Goal: Complete application form: Complete application form

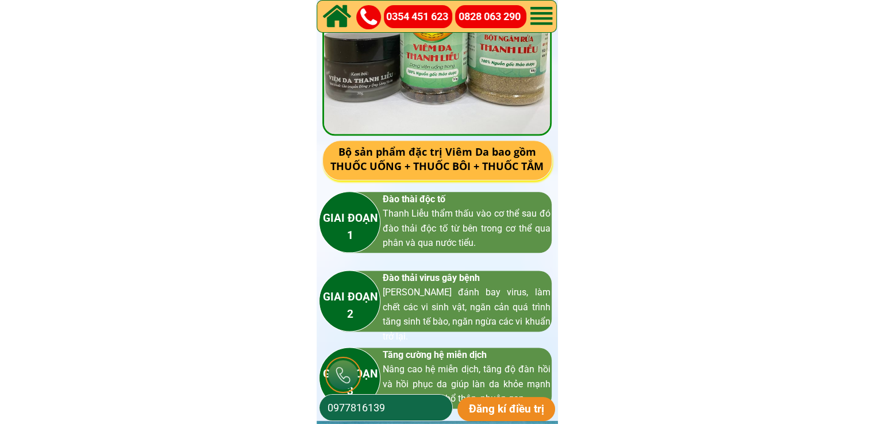
scroll to position [1666, 0]
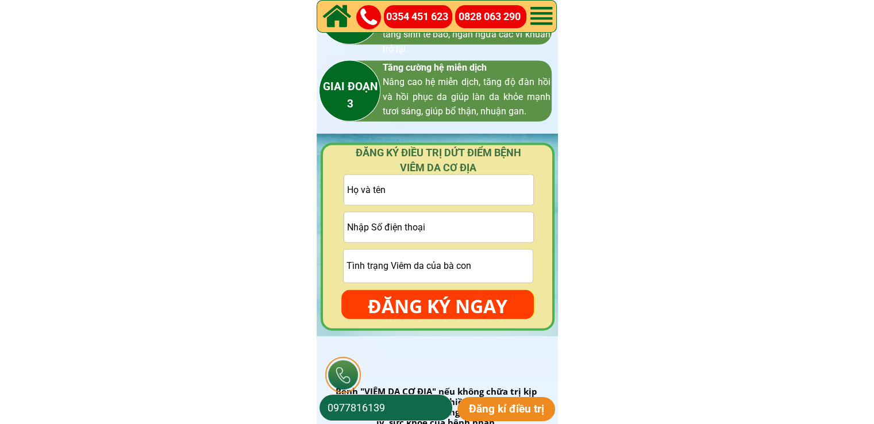
click at [409, 187] on input "text" at bounding box center [438, 190] width 189 height 30
paste input "Hieu Phan"
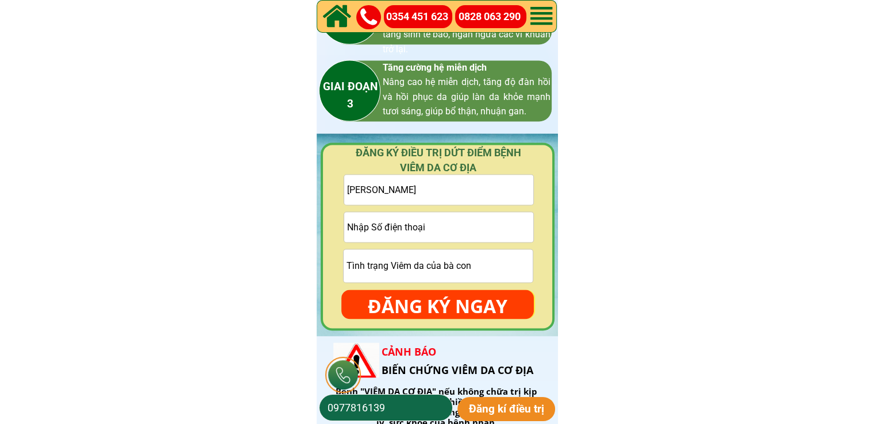
type input "Hieu Phan"
click at [430, 289] on form "Hieu Phan ĐĂNG KÝ NGAY" at bounding box center [437, 246] width 192 height 145
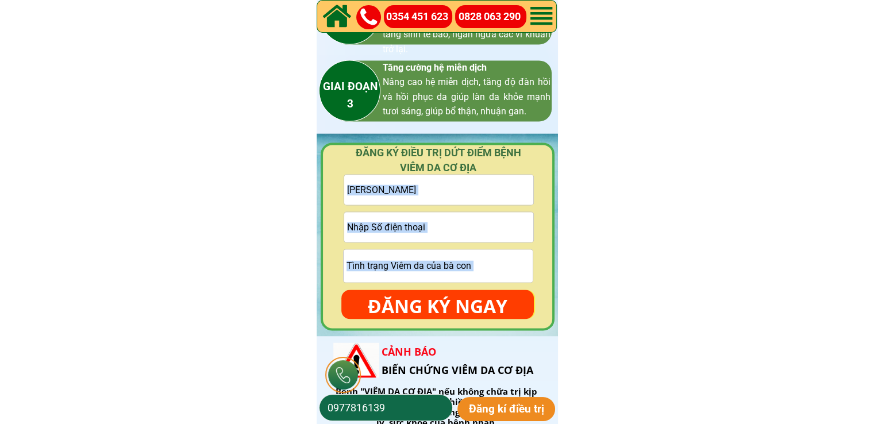
click at [409, 233] on input "tel" at bounding box center [438, 227] width 189 height 30
click at [409, 228] on input "tel" at bounding box center [438, 227] width 189 height 30
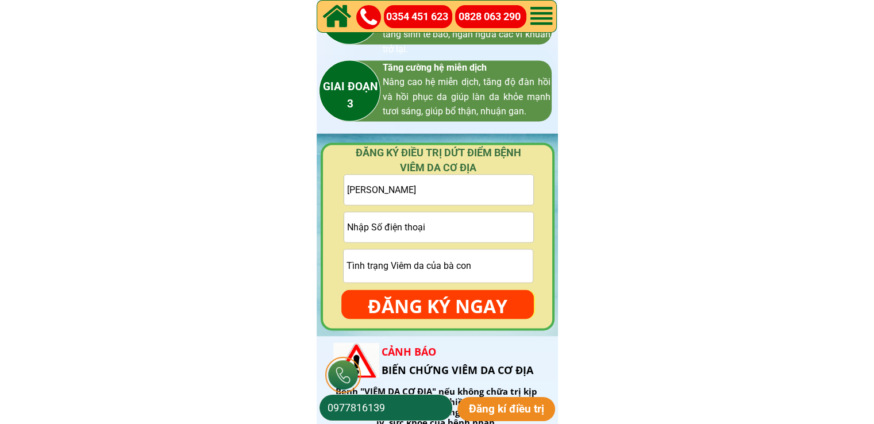
click at [408, 227] on input "tel" at bounding box center [438, 227] width 189 height 30
paste input "0915980355"
type input "0915980355"
click at [466, 298] on p "ĐĂNG KÝ NGAY" at bounding box center [437, 306] width 192 height 33
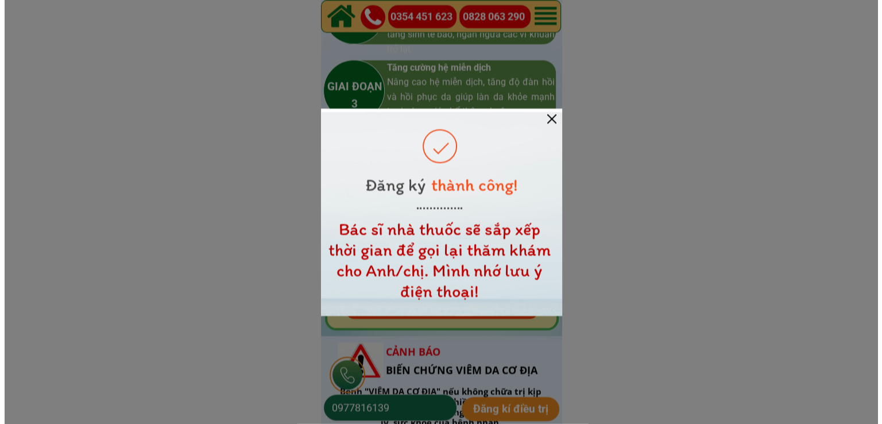
scroll to position [0, 0]
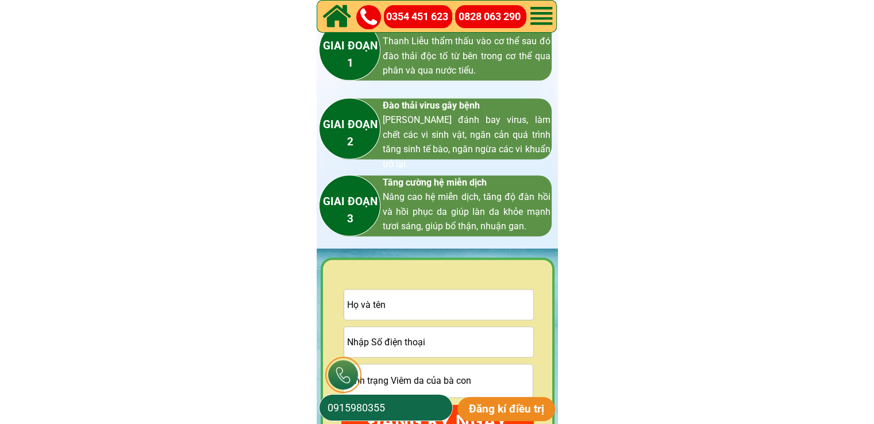
scroll to position [1781, 0]
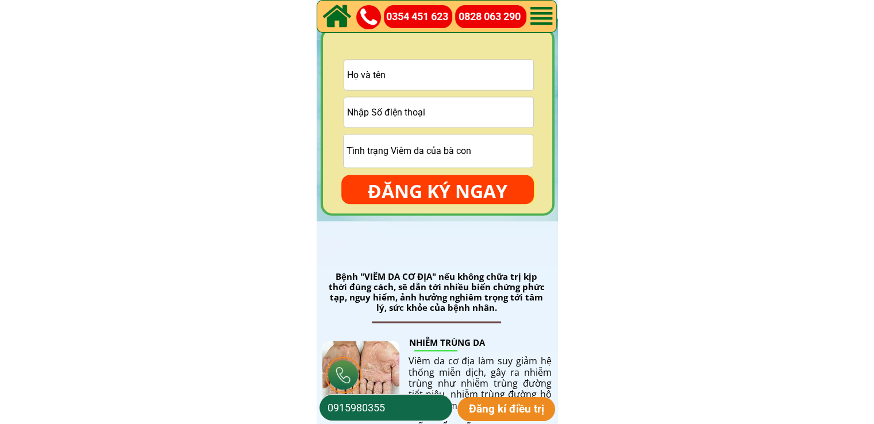
click at [474, 63] on input "text" at bounding box center [438, 75] width 189 height 30
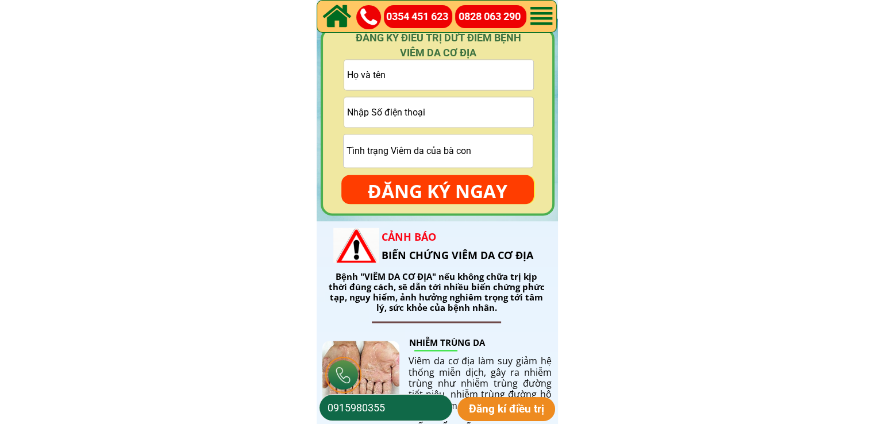
click at [441, 76] on input "text" at bounding box center [438, 75] width 189 height 30
paste input "Trần Hải"
type input "Trần Hải"
drag, startPoint x: 467, startPoint y: 211, endPoint x: 443, endPoint y: 217, distance: 24.8
click at [455, 215] on div "ĐĂNG KÝ ĐIỀU TRỊ DỨT ĐIỂM BỆNH VIÊM DA CƠ ĐỊA Trần Hải ĐĂNG KÝ NGAY" at bounding box center [437, 119] width 241 height 203
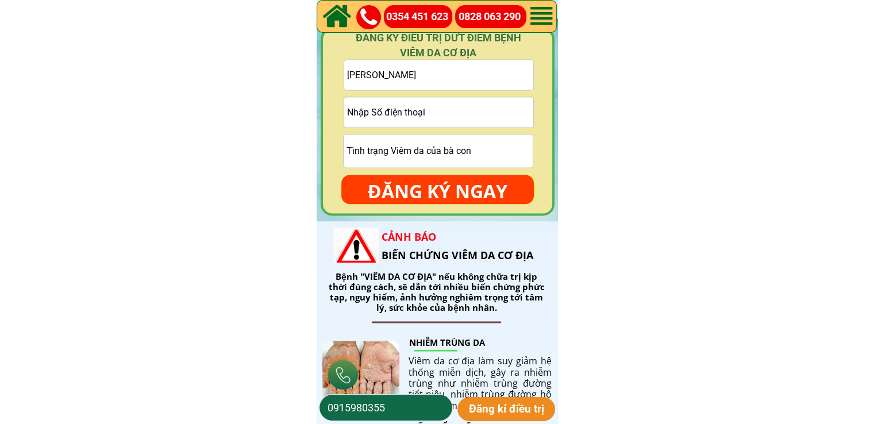
click at [457, 106] on input "tel" at bounding box center [438, 112] width 189 height 30
paste input "915532857"
click at [345, 112] on input "915532857" at bounding box center [438, 112] width 189 height 30
type input "0915532857"
click at [495, 182] on p "ĐĂNG KÝ NGAY" at bounding box center [437, 191] width 192 height 33
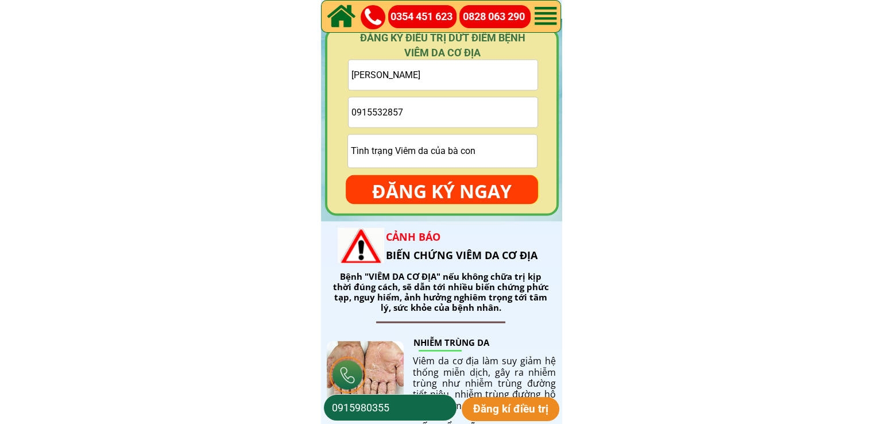
scroll to position [0, 0]
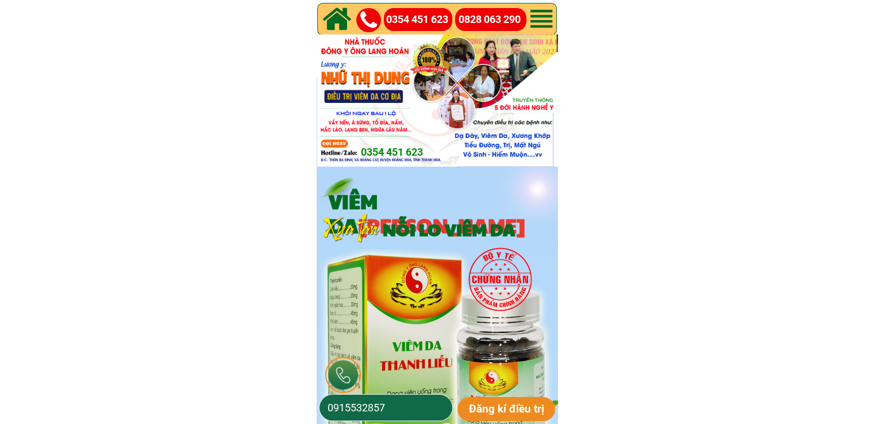
click at [410, 417] on input "0915532857" at bounding box center [386, 408] width 122 height 26
click at [412, 415] on input "0915532857" at bounding box center [386, 408] width 122 height 26
click at [411, 415] on input "0915532857" at bounding box center [386, 408] width 122 height 26
paste input "334984481"
type input "0334984481"
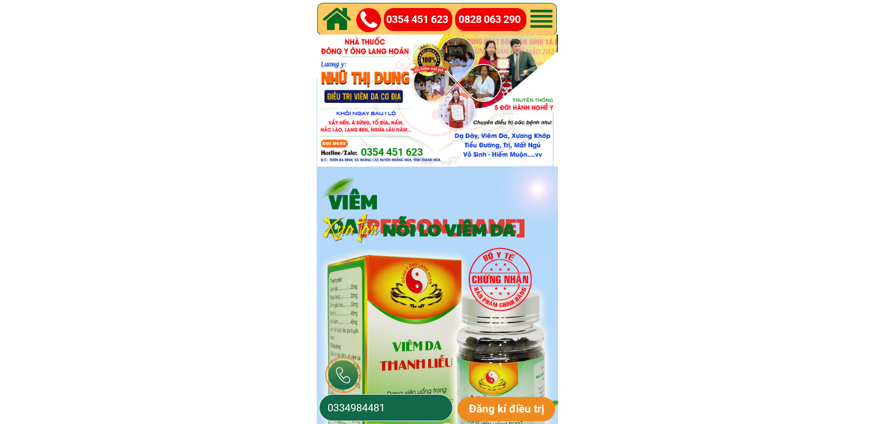
click at [525, 410] on p "Đăng kí điều trị" at bounding box center [506, 409] width 98 height 24
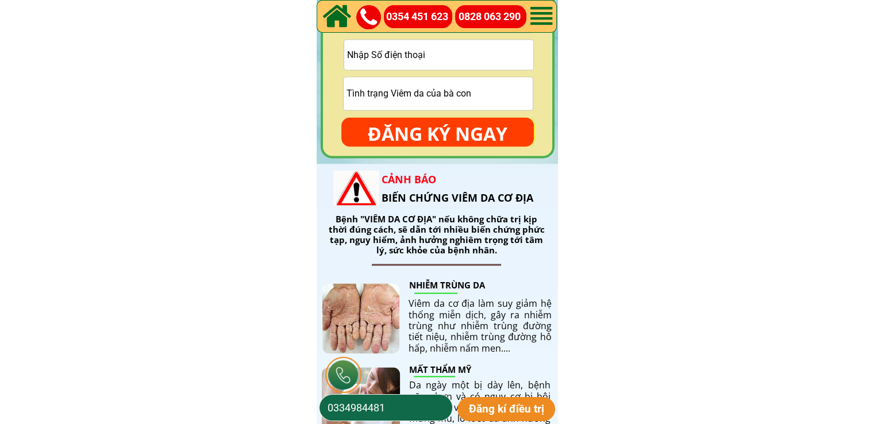
scroll to position [1723, 0]
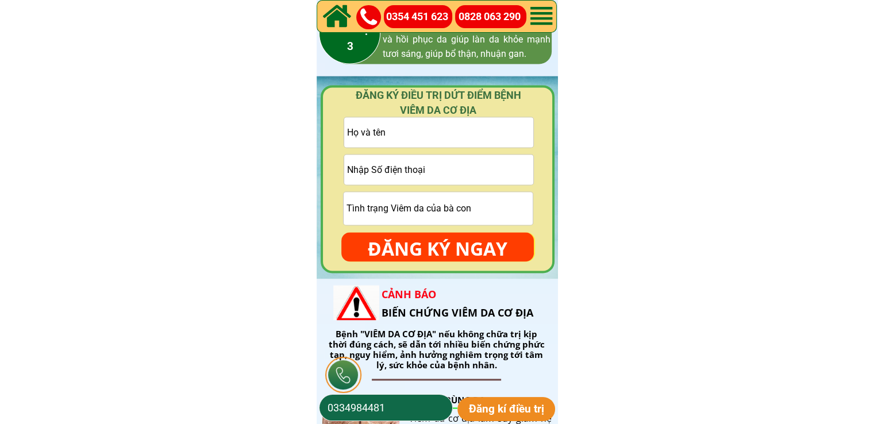
click at [425, 134] on input "text" at bounding box center [438, 132] width 189 height 30
paste input "Anh Năm"
type input "Anh Năm"
click at [424, 164] on input "tel" at bounding box center [438, 170] width 189 height 30
paste input "0345812643"
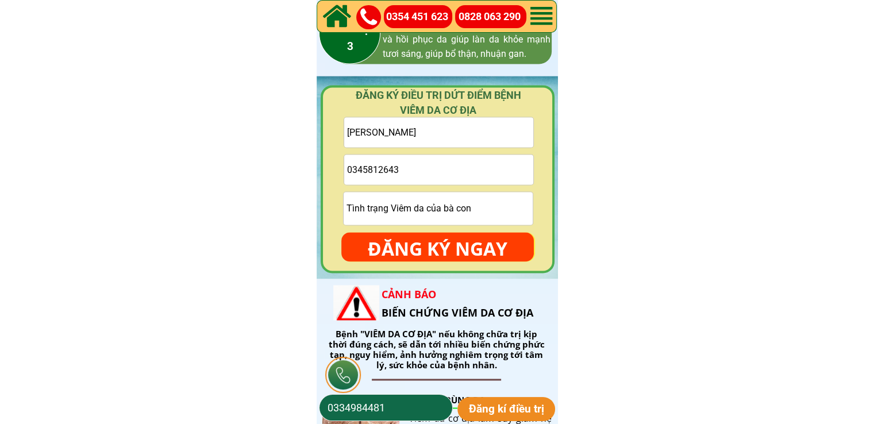
type input "0345812643"
click at [468, 246] on p "ĐĂNG KÝ NGAY" at bounding box center [437, 248] width 192 height 33
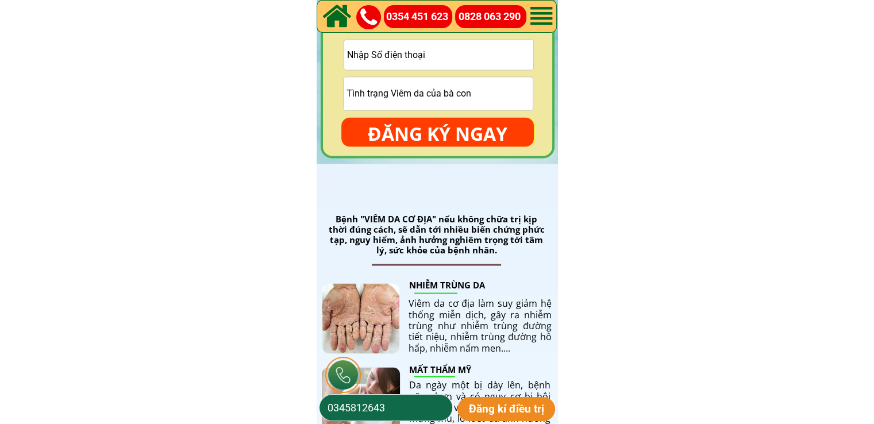
scroll to position [1723, 0]
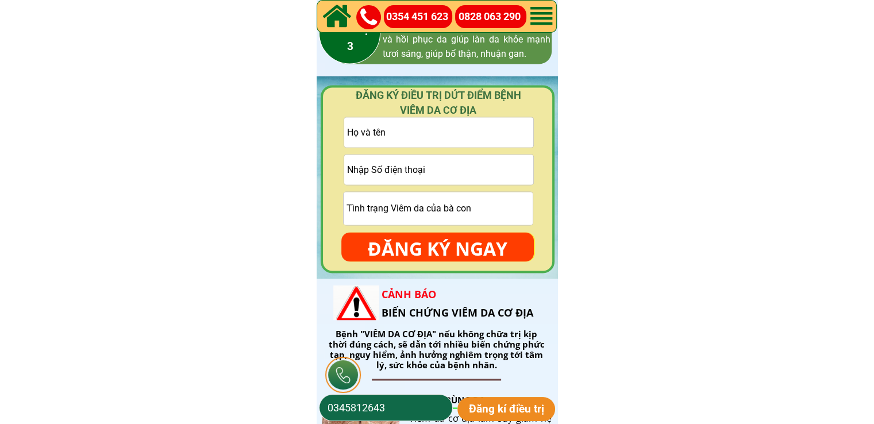
click at [443, 129] on input "text" at bounding box center [438, 132] width 189 height 30
paste input "[PERSON_NAME]"
type input "[PERSON_NAME]"
click at [436, 168] on input "tel" at bounding box center [438, 170] width 189 height 30
paste input "3338818115"
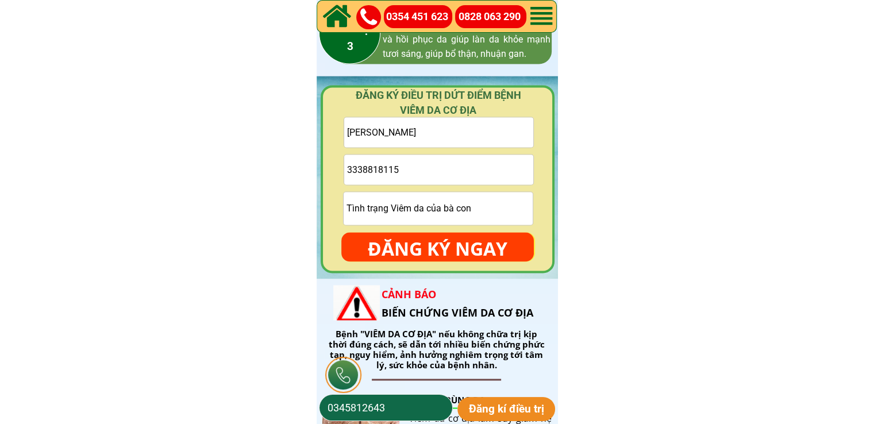
click at [418, 203] on input "text" at bounding box center [438, 208] width 189 height 33
click at [360, 169] on input "3338818115" at bounding box center [438, 170] width 189 height 30
click at [372, 169] on input "3338818115" at bounding box center [438, 170] width 189 height 30
click at [380, 169] on input "3338818115" at bounding box center [438, 170] width 189 height 30
click at [402, 167] on input "3338818115" at bounding box center [438, 170] width 189 height 30
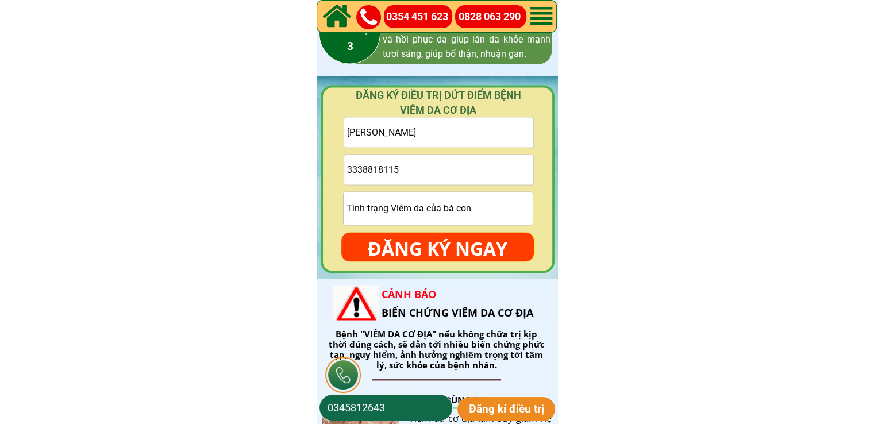
drag, startPoint x: 354, startPoint y: 169, endPoint x: 342, endPoint y: 169, distance: 11.5
click at [342, 169] on form "Văn Kiên 3338818115 ĐĂNG KÝ NGAY" at bounding box center [437, 189] width 192 height 145
type input "0338818115"
click at [443, 240] on p "ĐĂNG KÝ NGAY" at bounding box center [437, 248] width 192 height 33
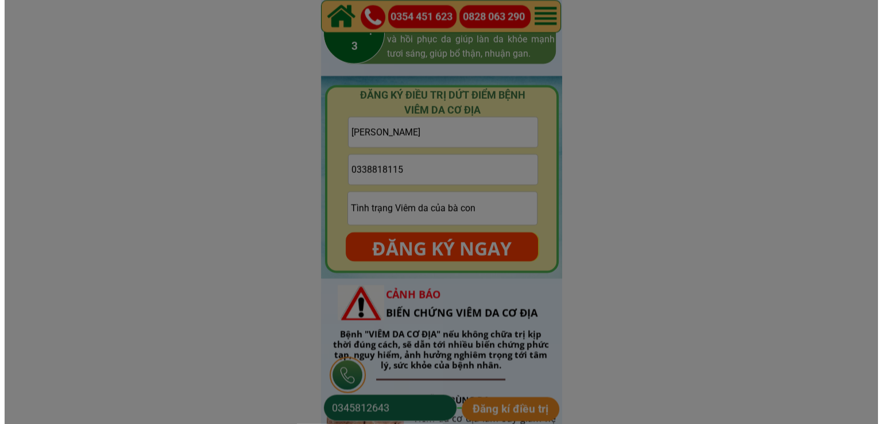
scroll to position [0, 0]
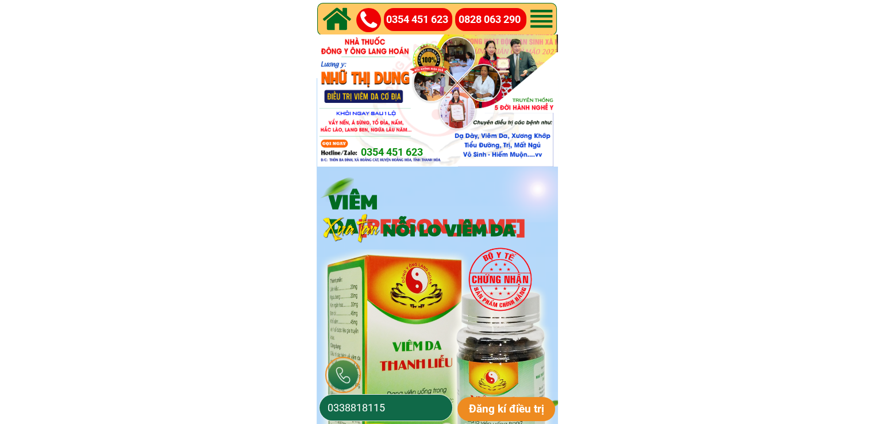
click at [391, 405] on input "0338818115" at bounding box center [386, 408] width 122 height 26
click at [391, 404] on input "0338818115" at bounding box center [386, 408] width 122 height 26
paste input "988135302"
type input "0988135302"
click at [494, 419] on p "Đăng kí điều trị" at bounding box center [506, 409] width 98 height 24
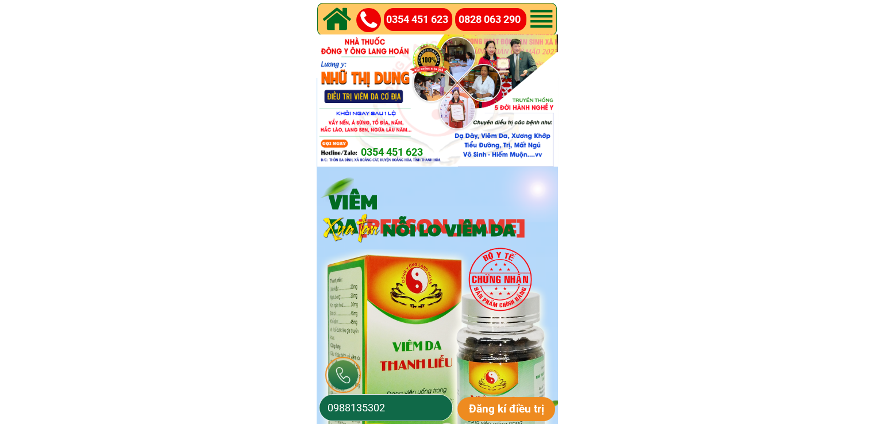
click at [393, 415] on input "0988135302" at bounding box center [386, 408] width 122 height 26
click at [393, 414] on input "0988135302" at bounding box center [386, 408] width 122 height 26
click at [379, 402] on input "0988135302" at bounding box center [386, 408] width 122 height 26
paste input "73928038"
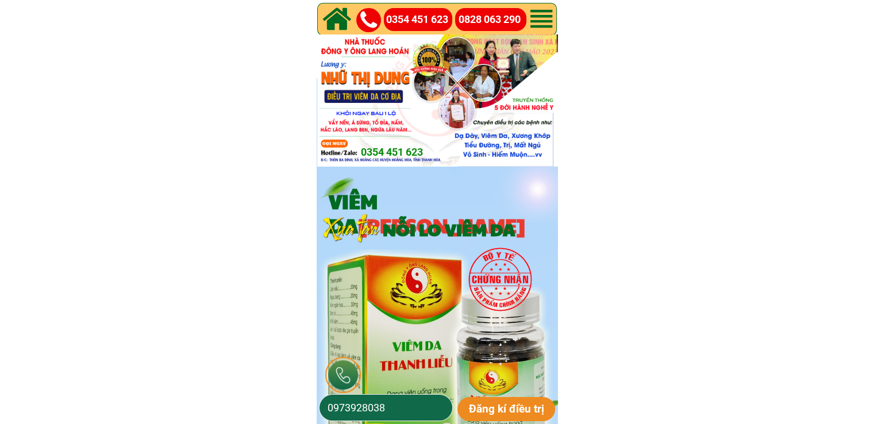
type input "0973928038"
click at [524, 415] on p "Đăng kí điều trị" at bounding box center [506, 409] width 98 height 24
click at [410, 406] on input "0973928038" at bounding box center [386, 408] width 122 height 26
click at [410, 407] on input "0973928038" at bounding box center [386, 408] width 122 height 26
paste input "6792266"
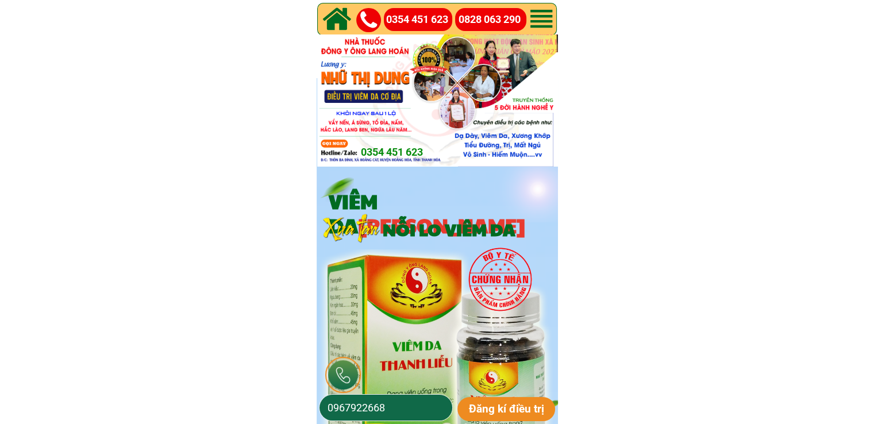
type input "0967922668"
click at [496, 414] on p "Đăng kí điều trị" at bounding box center [506, 409] width 98 height 24
click at [415, 407] on input "0967922668" at bounding box center [386, 408] width 122 height 26
paste input "364753813"
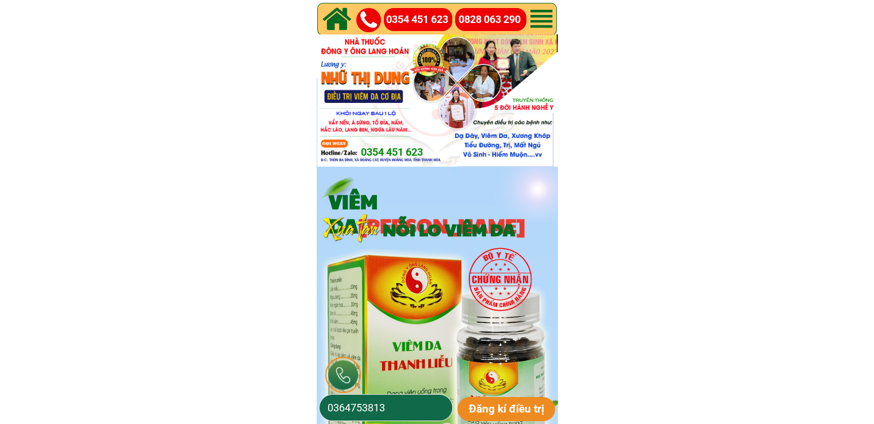
type input "0364753813"
click at [520, 404] on p "Đăng kí điều trị" at bounding box center [506, 409] width 98 height 24
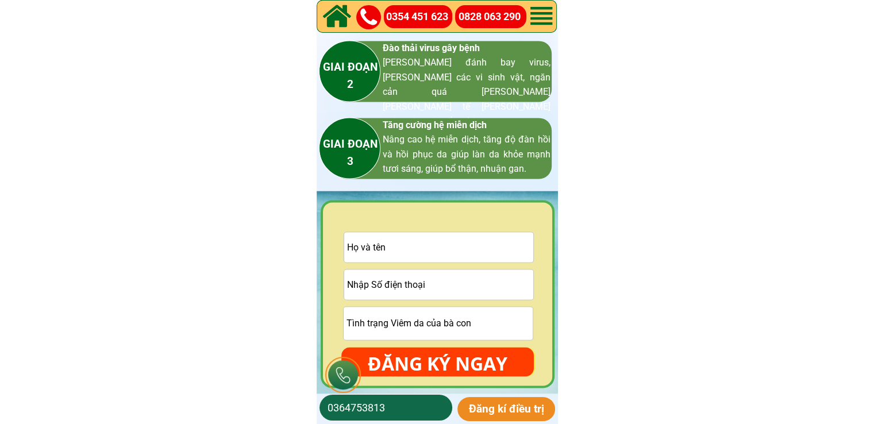
scroll to position [1781, 0]
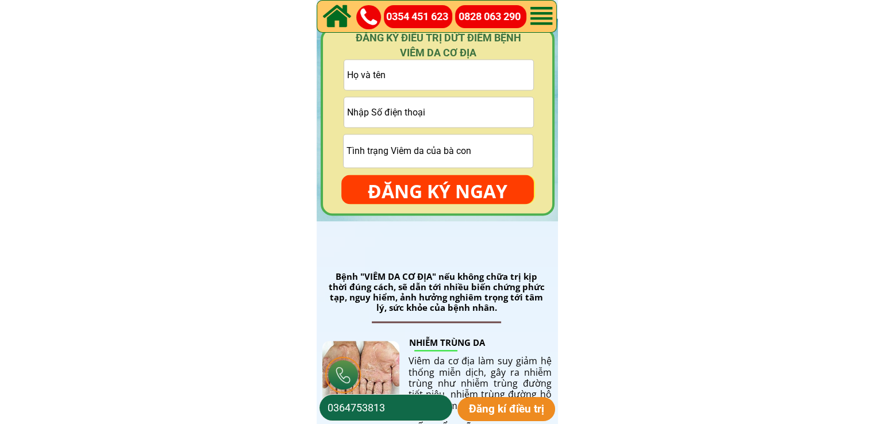
click at [451, 80] on input "text" at bounding box center [438, 75] width 189 height 30
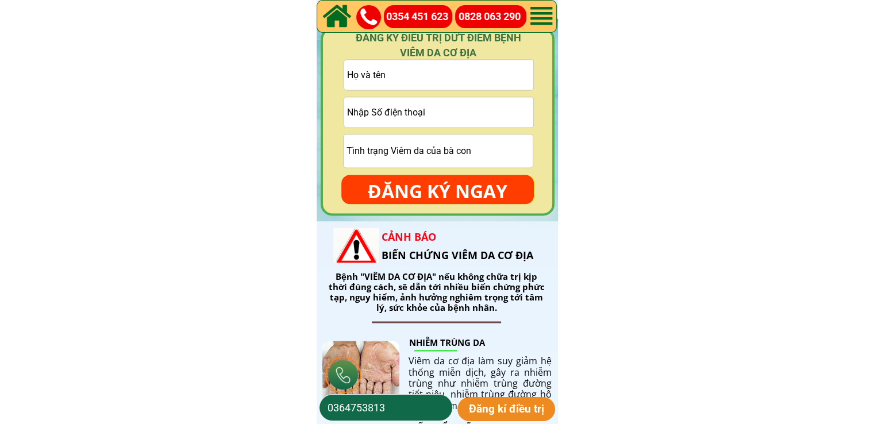
paste input "[PERSON_NAME] an"
type input "[PERSON_NAME] an"
click at [422, 99] on input "tel" at bounding box center [438, 112] width 189 height 30
paste input "0367614961"
type input "0367614961"
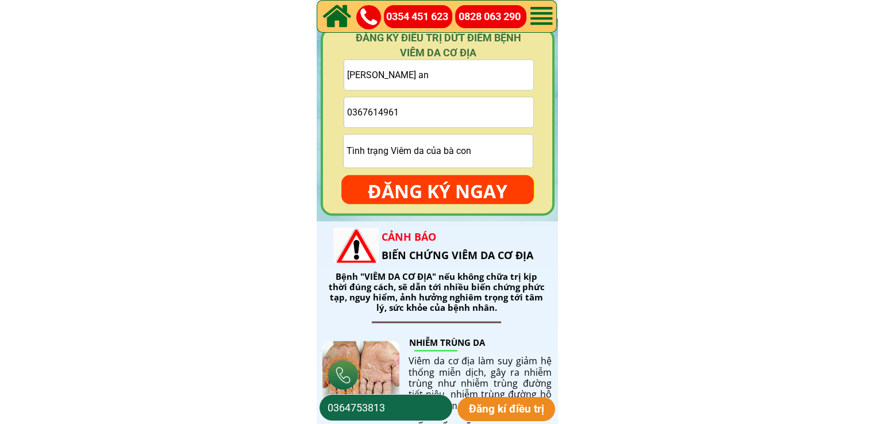
click at [475, 183] on p "ĐĂNG KÝ NGAY" at bounding box center [437, 191] width 192 height 33
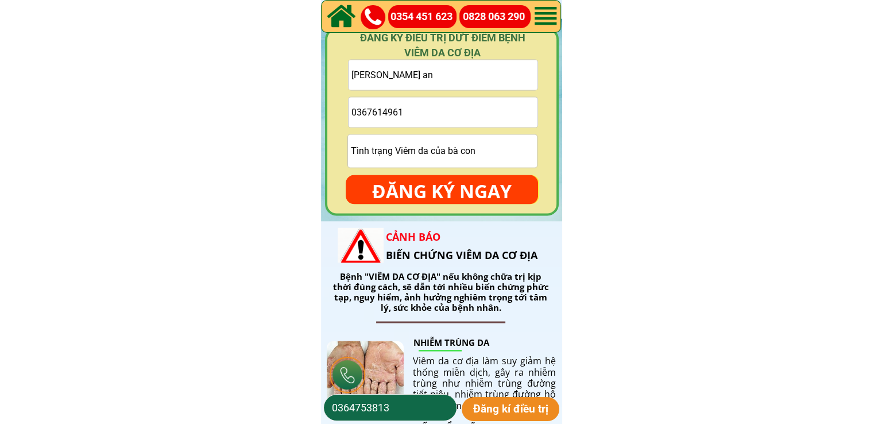
scroll to position [0, 0]
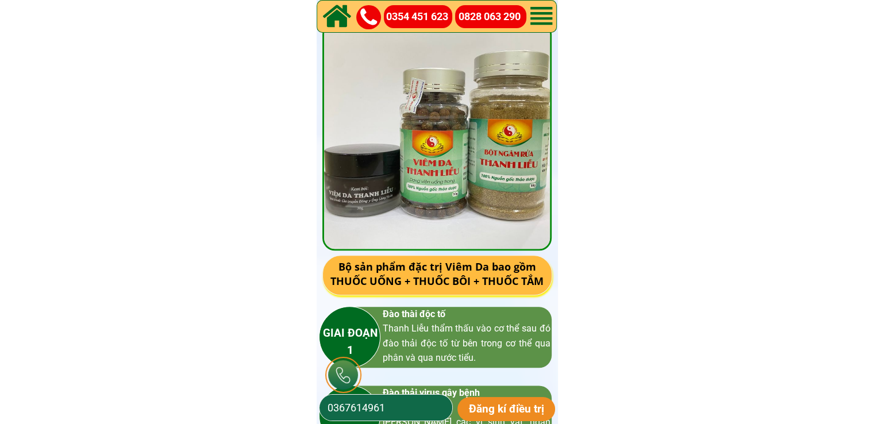
scroll to position [1666, 0]
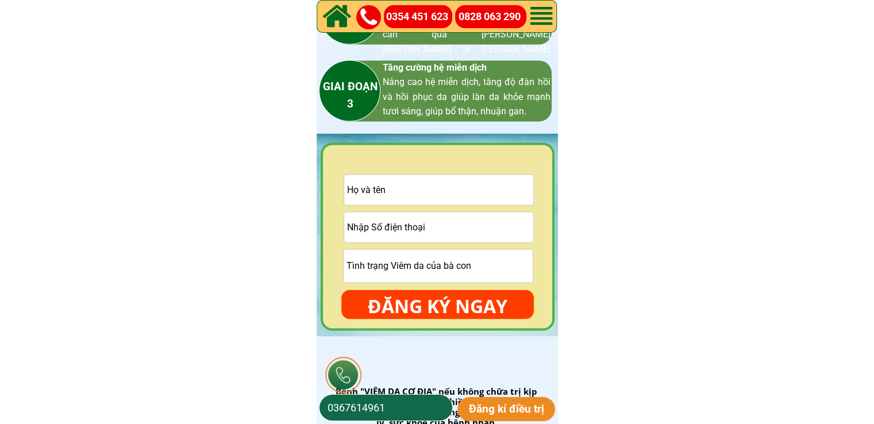
click at [424, 186] on input "text" at bounding box center [438, 190] width 189 height 30
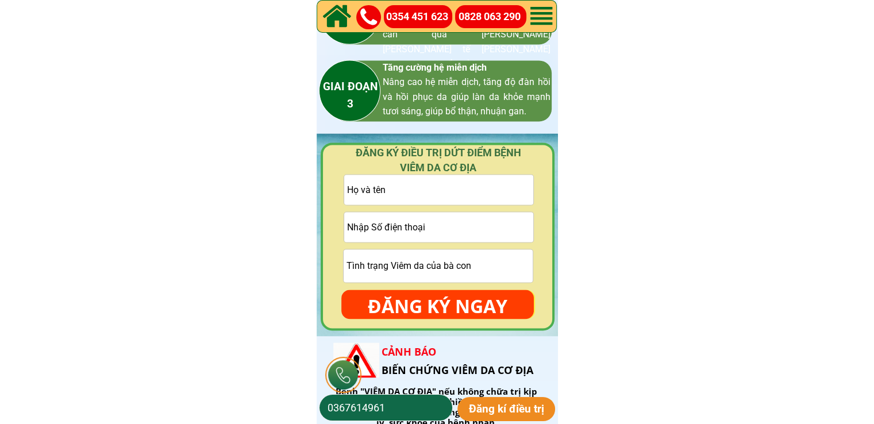
paste input "[PERSON_NAME] [PERSON_NAME]"
type input "[PERSON_NAME] [PERSON_NAME]"
click at [402, 228] on input "tel" at bounding box center [438, 227] width 189 height 30
paste input "0919084370"
type input "0919084370"
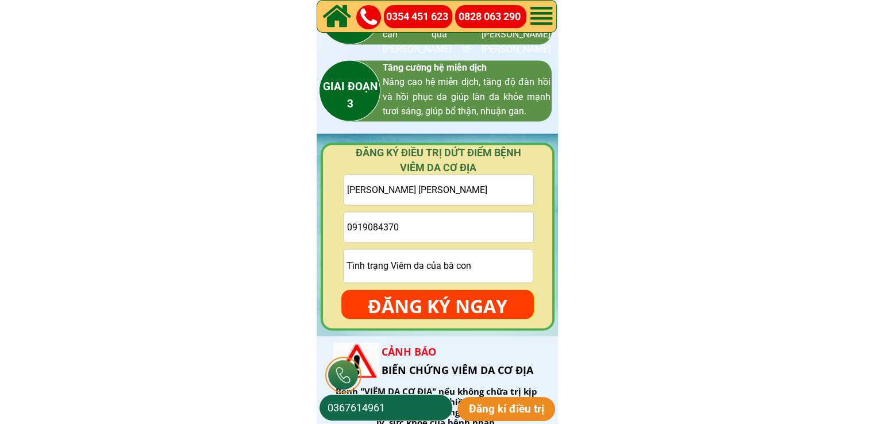
click at [446, 292] on p "ĐĂNG KÝ NGAY" at bounding box center [437, 306] width 192 height 33
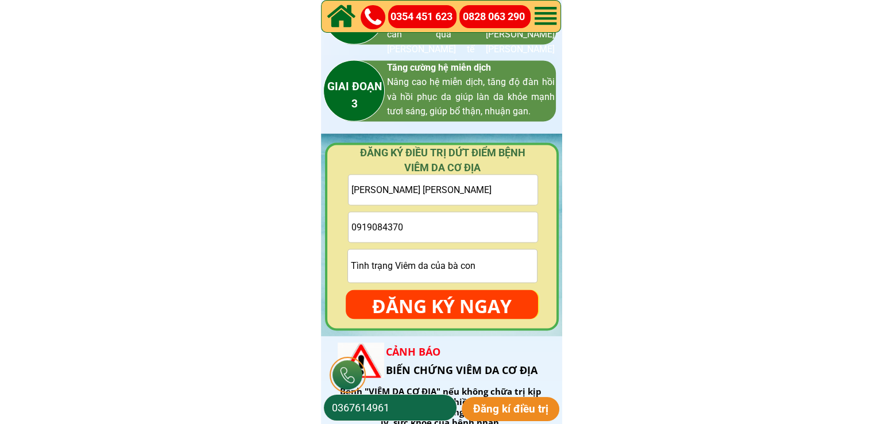
scroll to position [0, 0]
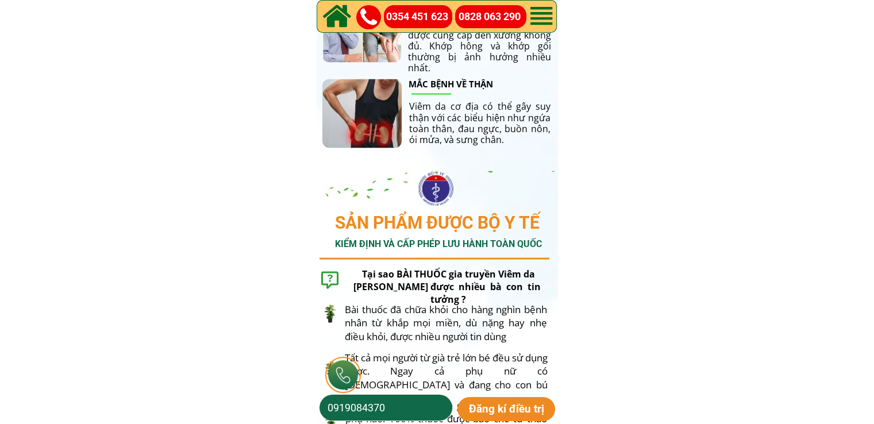
scroll to position [2355, 0]
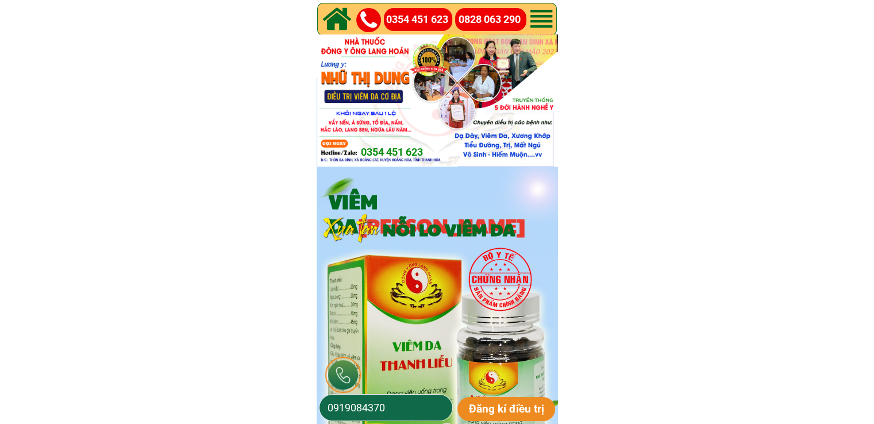
click at [386, 408] on input "0919084370" at bounding box center [386, 408] width 122 height 26
paste input "385139838"
click at [330, 412] on input "385139838" at bounding box center [386, 408] width 122 height 26
click at [329, 407] on input "385139838" at bounding box center [386, 408] width 122 height 26
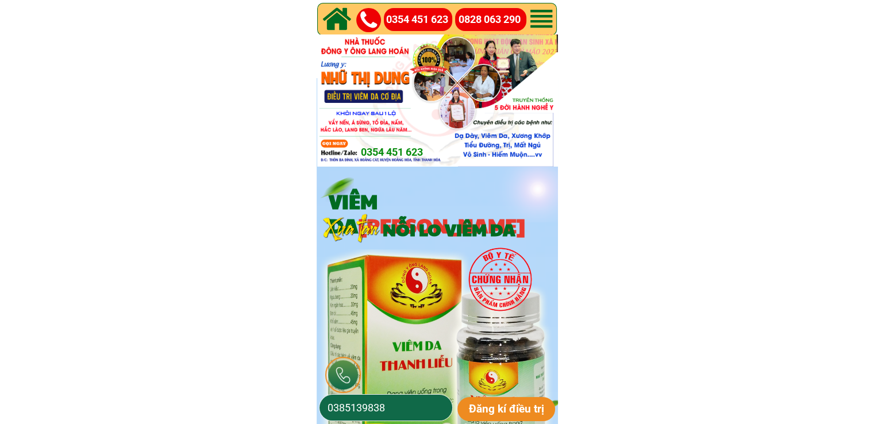
type input "0385139838"
click at [526, 407] on p "Đăng kí điều trị" at bounding box center [506, 409] width 98 height 24
click at [407, 397] on input "0385139838" at bounding box center [386, 408] width 122 height 26
type input "0347017282"
click at [514, 410] on p "Đăng kí điều trị" at bounding box center [506, 409] width 98 height 24
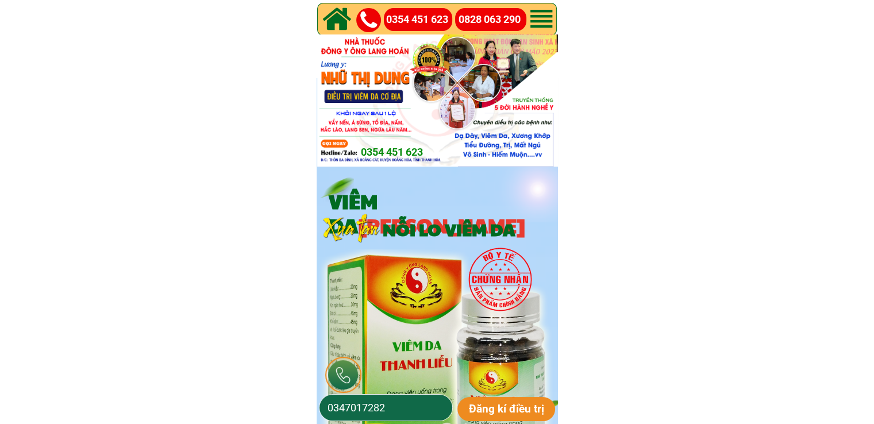
click at [425, 405] on input "0347017282" at bounding box center [386, 408] width 122 height 26
paste input "84399015278"
drag, startPoint x: 337, startPoint y: 405, endPoint x: 305, endPoint y: 404, distance: 32.2
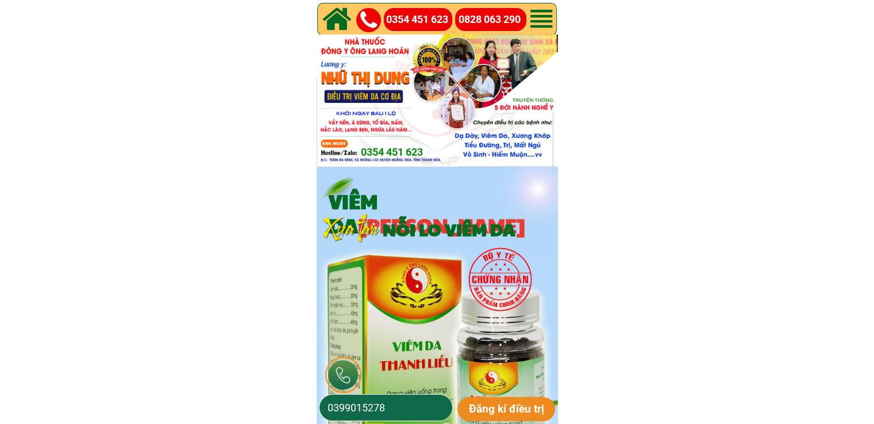
type input "0399015278"
click at [532, 410] on p "Đăng kí điều trị" at bounding box center [506, 409] width 98 height 24
